Goal: Information Seeking & Learning: Learn about a topic

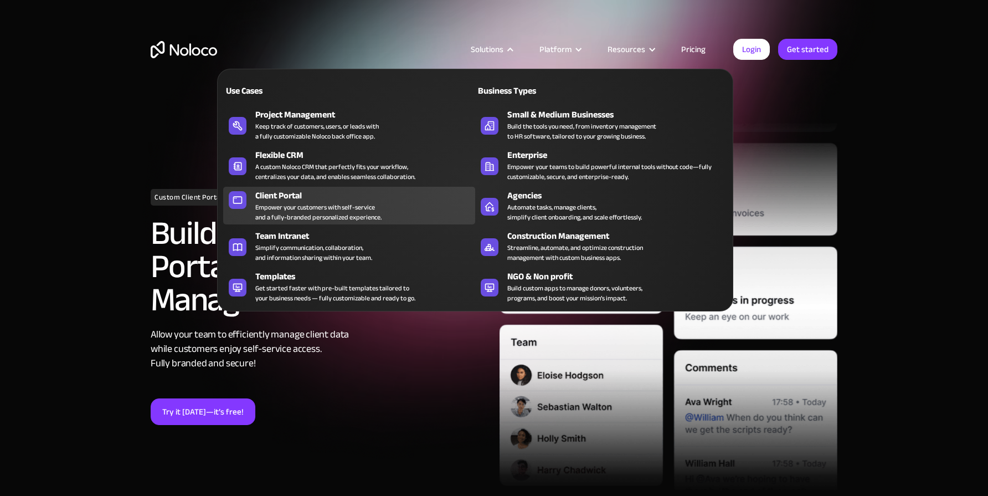
click at [324, 191] on div "Client Portal" at bounding box center [367, 195] width 225 height 13
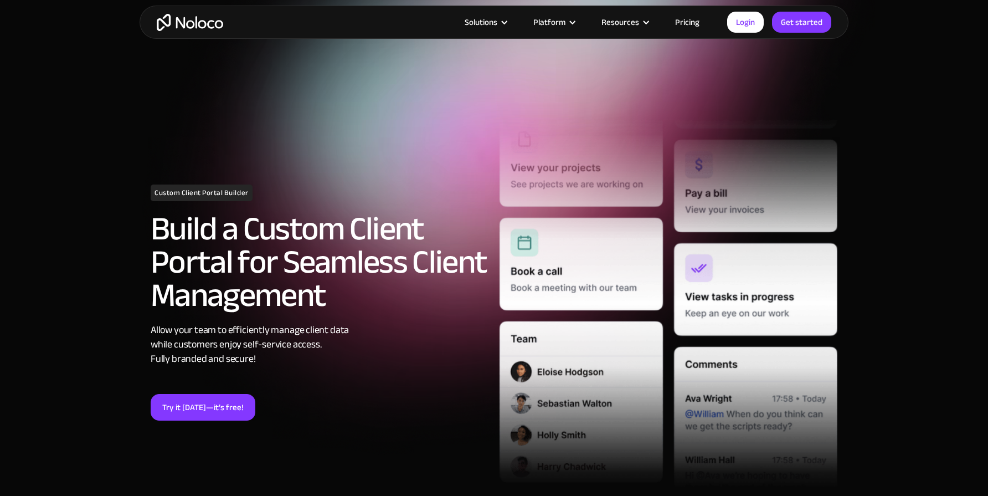
scroll to position [6, 0]
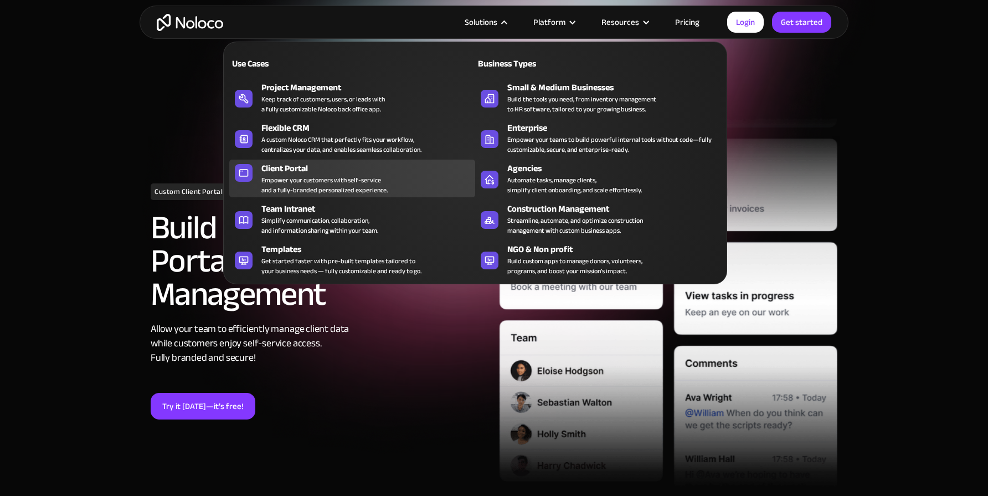
click at [299, 167] on div "Client Portal" at bounding box center [370, 168] width 219 height 13
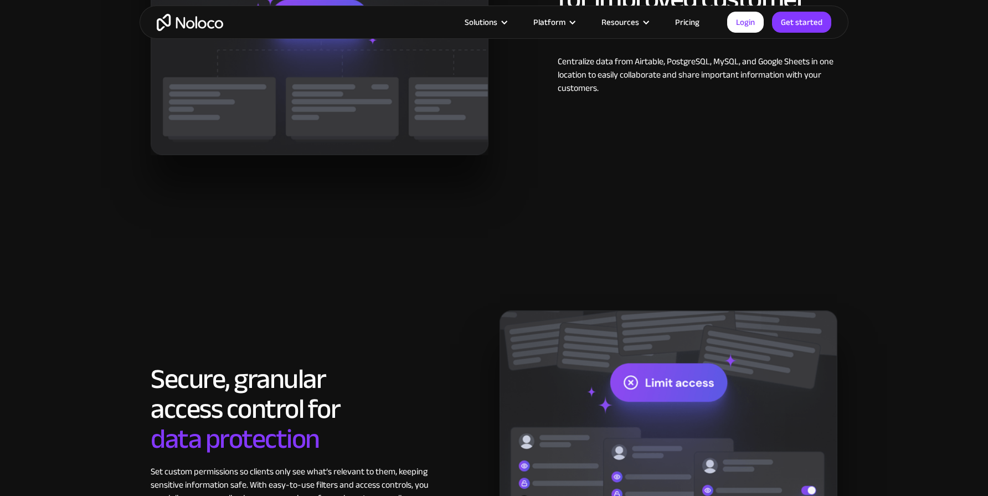
scroll to position [1467, 0]
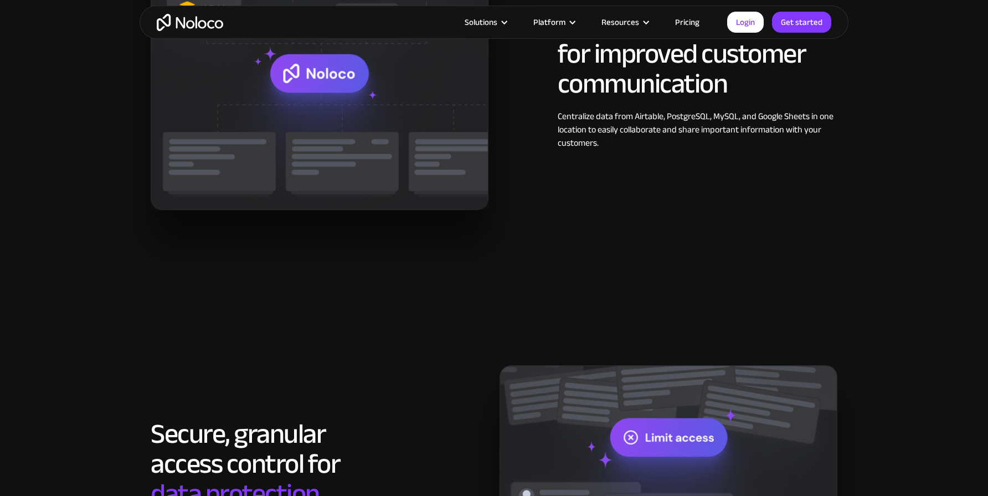
click at [691, 20] on link "Pricing" at bounding box center [687, 22] width 52 height 14
